Goal: Task Accomplishment & Management: Manage account settings

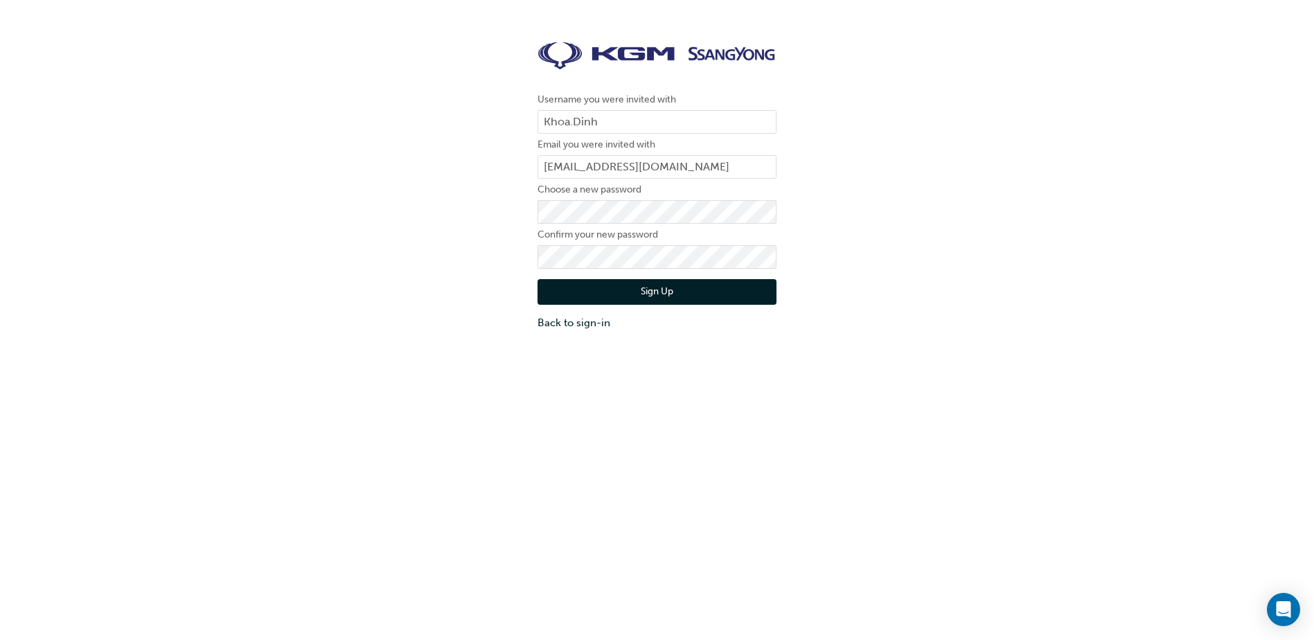
click at [664, 197] on label "Choose a new password" at bounding box center [656, 189] width 239 height 17
click at [728, 163] on input "[EMAIL_ADDRESS][DOMAIN_NAME]" at bounding box center [656, 167] width 239 height 24
type input "[EMAIL_ADDRESS][DOMAIN_NAME]"
click at [722, 278] on div "Sign Up Back to sign-in" at bounding box center [656, 300] width 239 height 62
click at [720, 285] on button "Sign Up" at bounding box center [656, 292] width 239 height 26
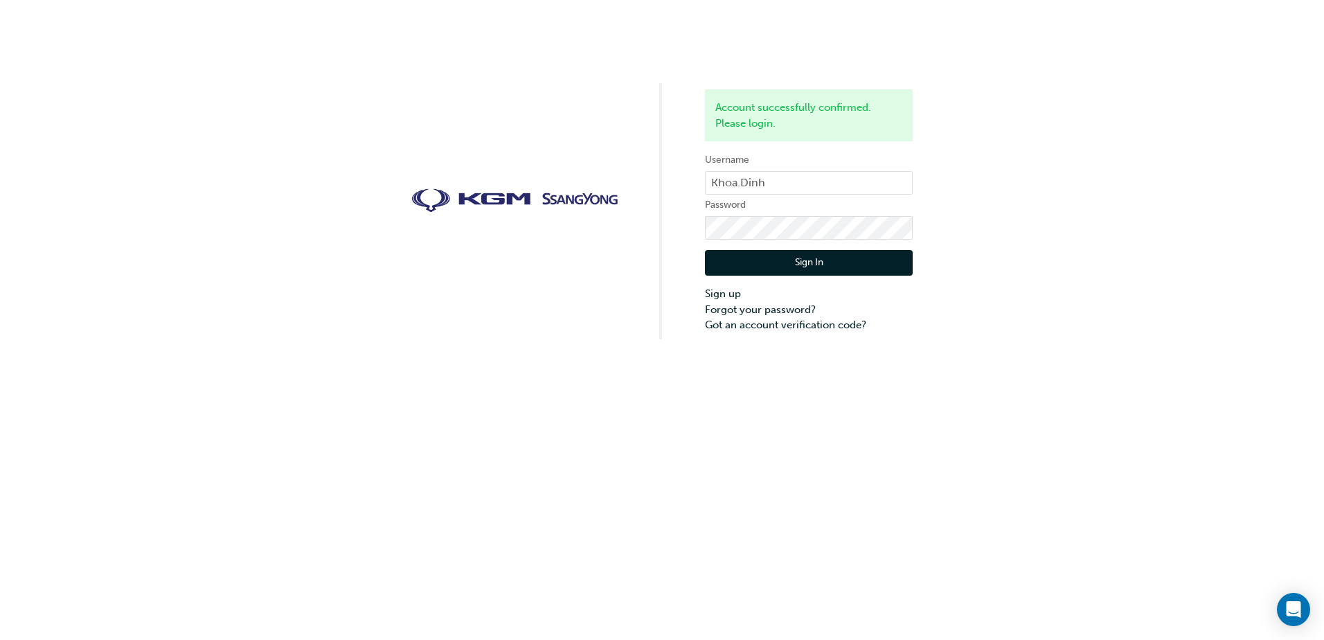
click at [812, 241] on div "Sign In Sign up Forgot your password? Got an account verification code?" at bounding box center [809, 286] width 208 height 93
click button "Sign In" at bounding box center [809, 263] width 208 height 26
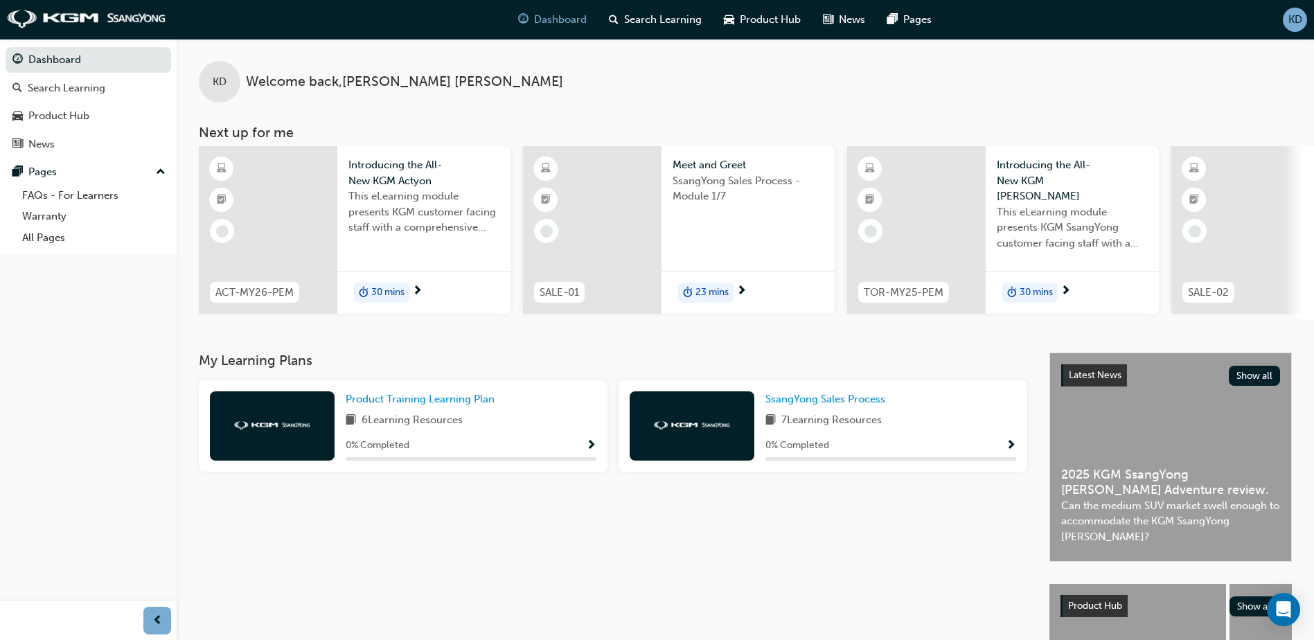
click at [758, 93] on div "KD Welcome back , Khoa Dinh" at bounding box center [745, 71] width 1137 height 64
